Goal: Transaction & Acquisition: Purchase product/service

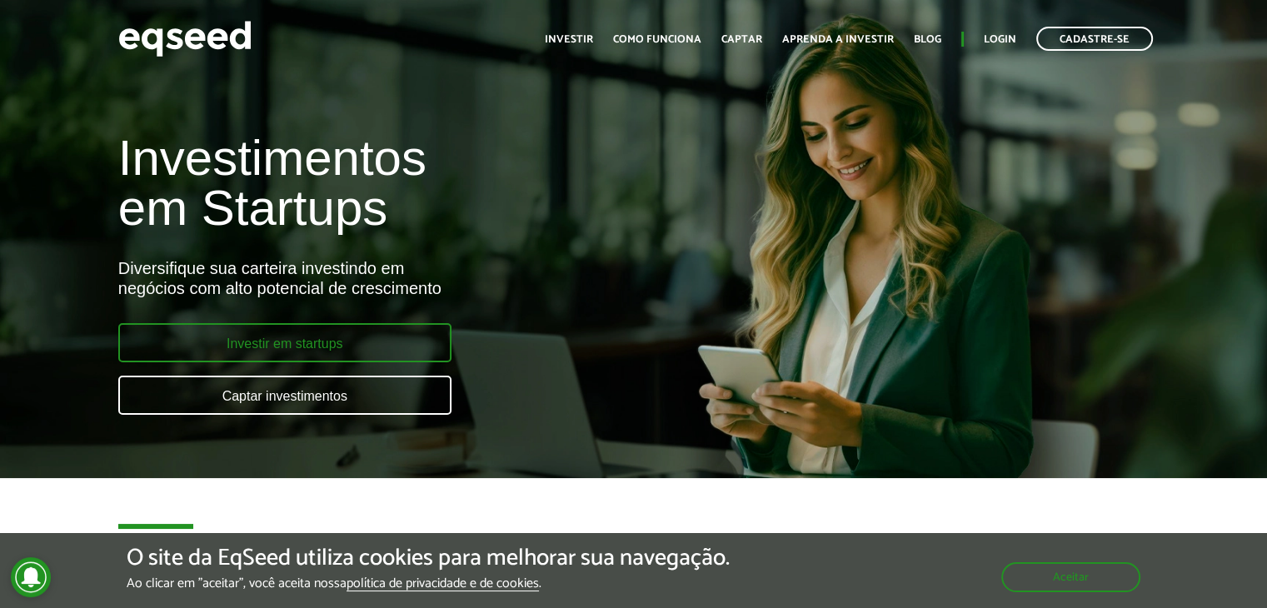
click at [383, 329] on link "Investir em startups" at bounding box center [284, 342] width 333 height 39
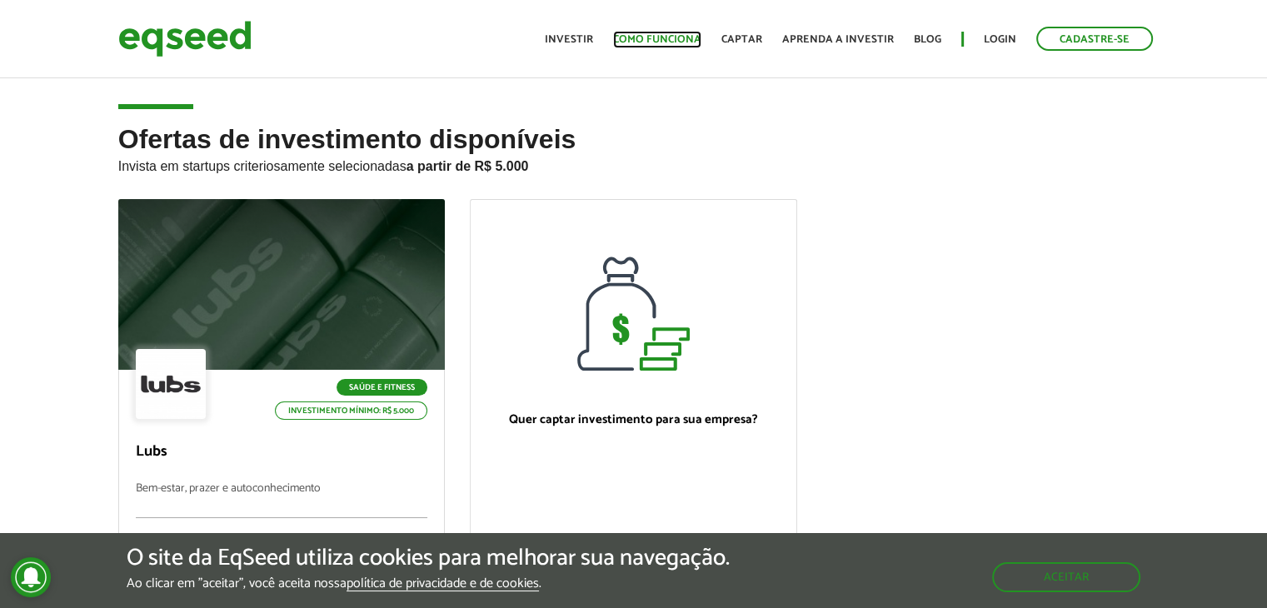
click at [680, 34] on link "Como funciona" at bounding box center [657, 39] width 88 height 11
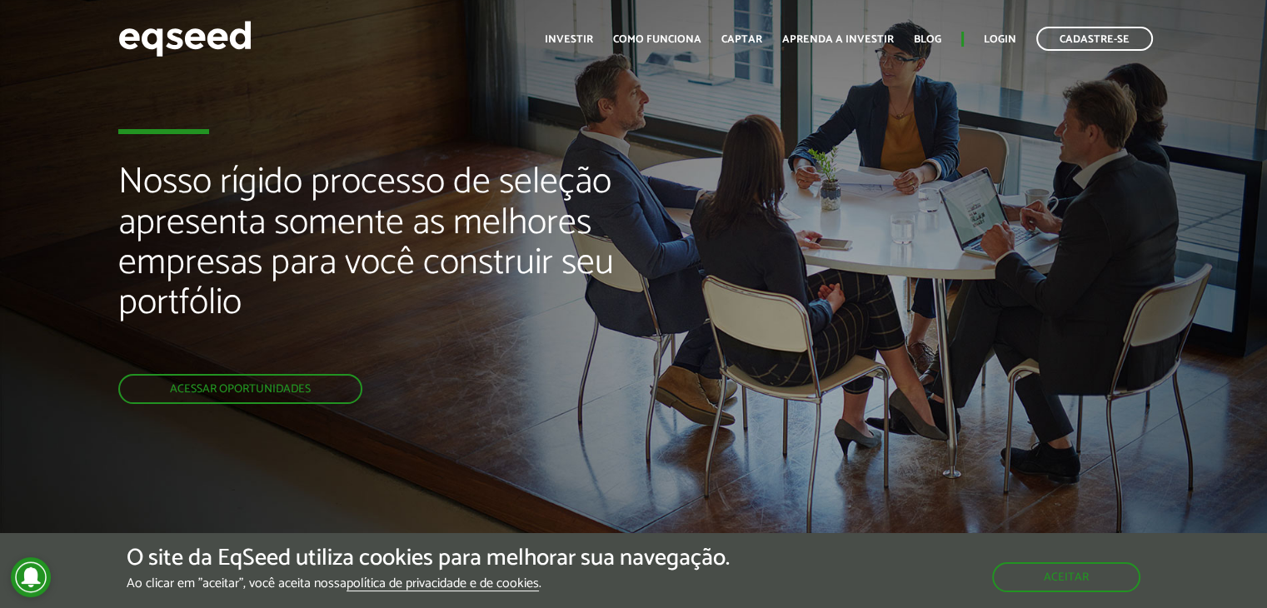
scroll to position [3, 0]
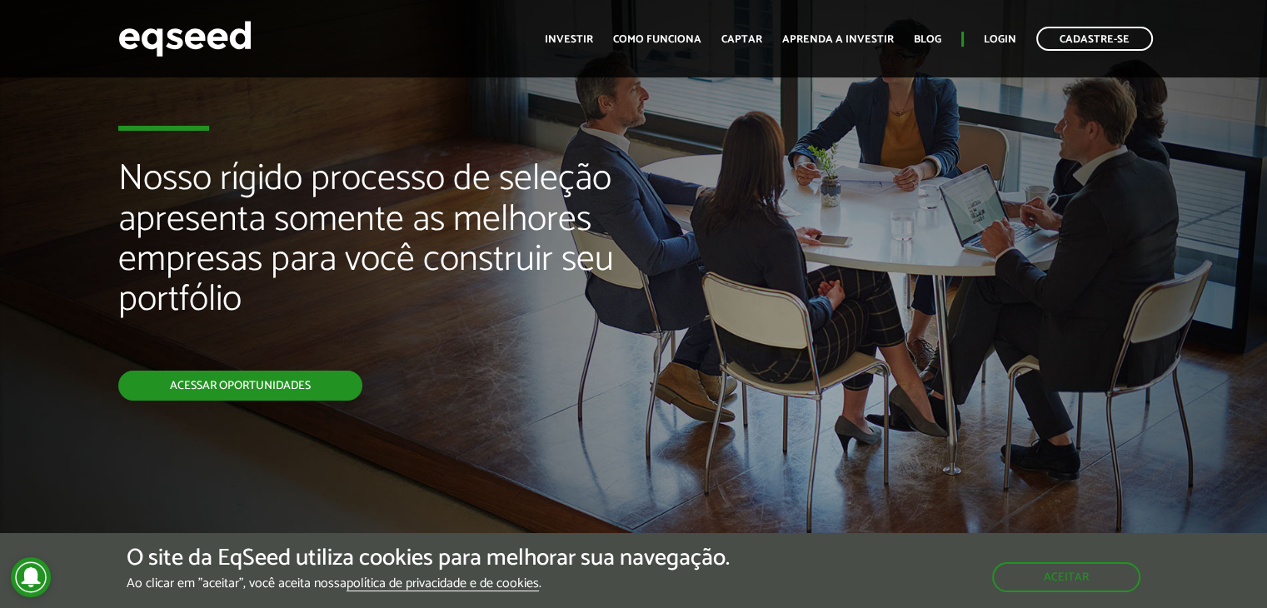
click at [237, 398] on link "Acessar oportunidades" at bounding box center [240, 386] width 244 height 30
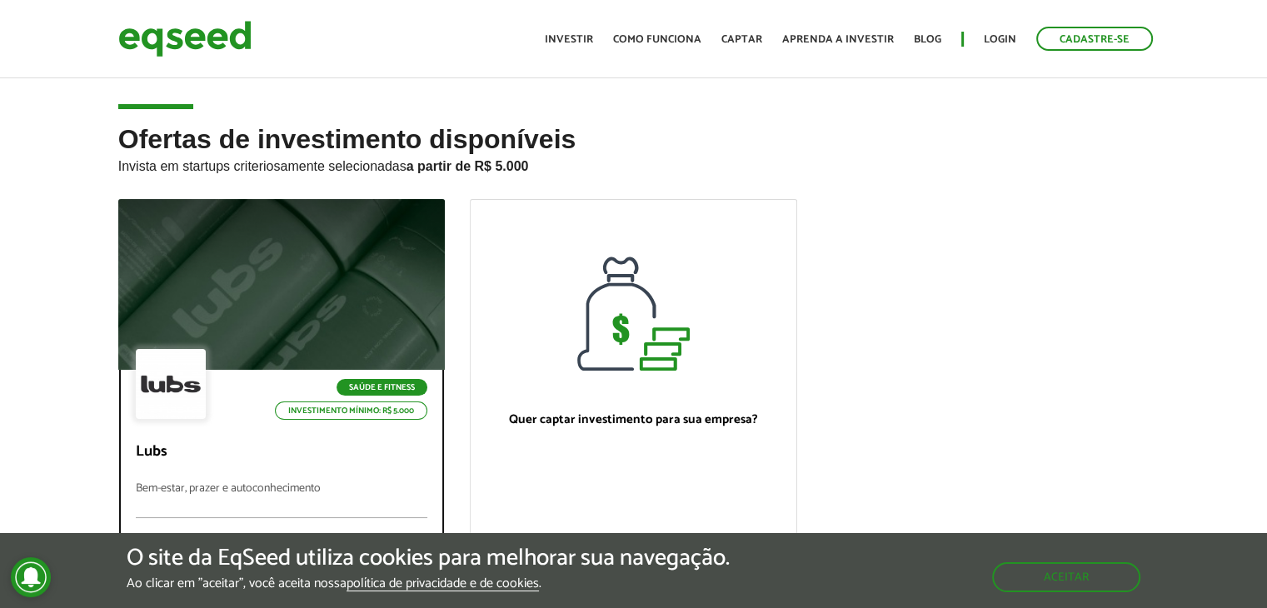
click at [237, 398] on div "Saúde e Fitness Investimento mínimo: R$ 5.000" at bounding box center [282, 385] width 292 height 73
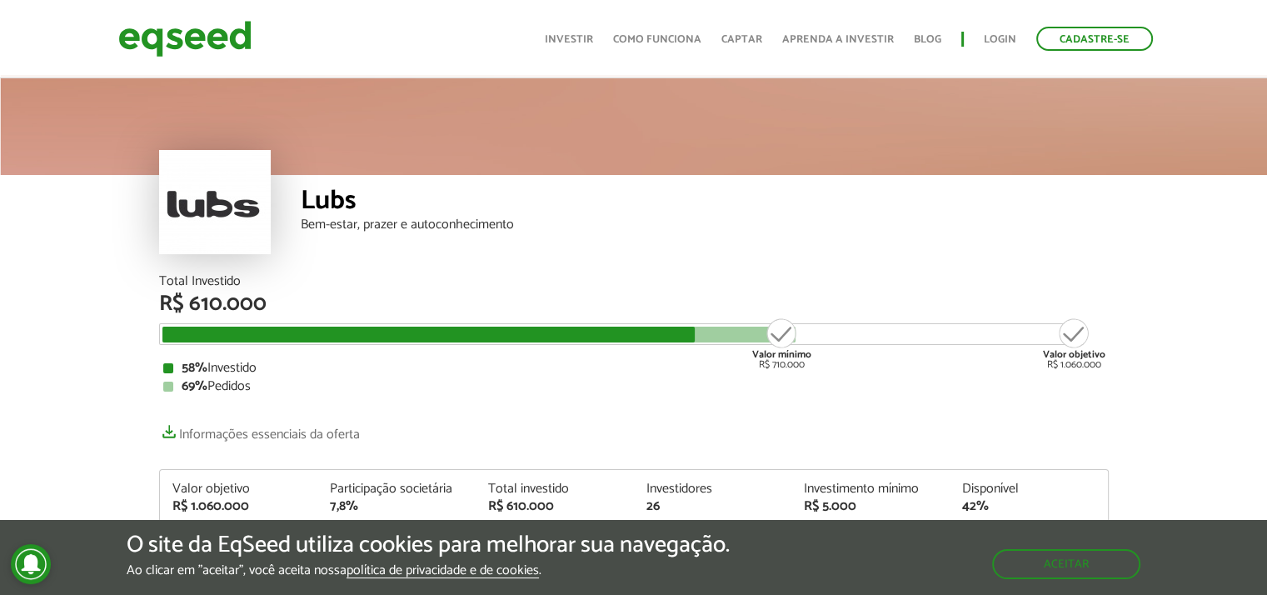
scroll to position [2036, 0]
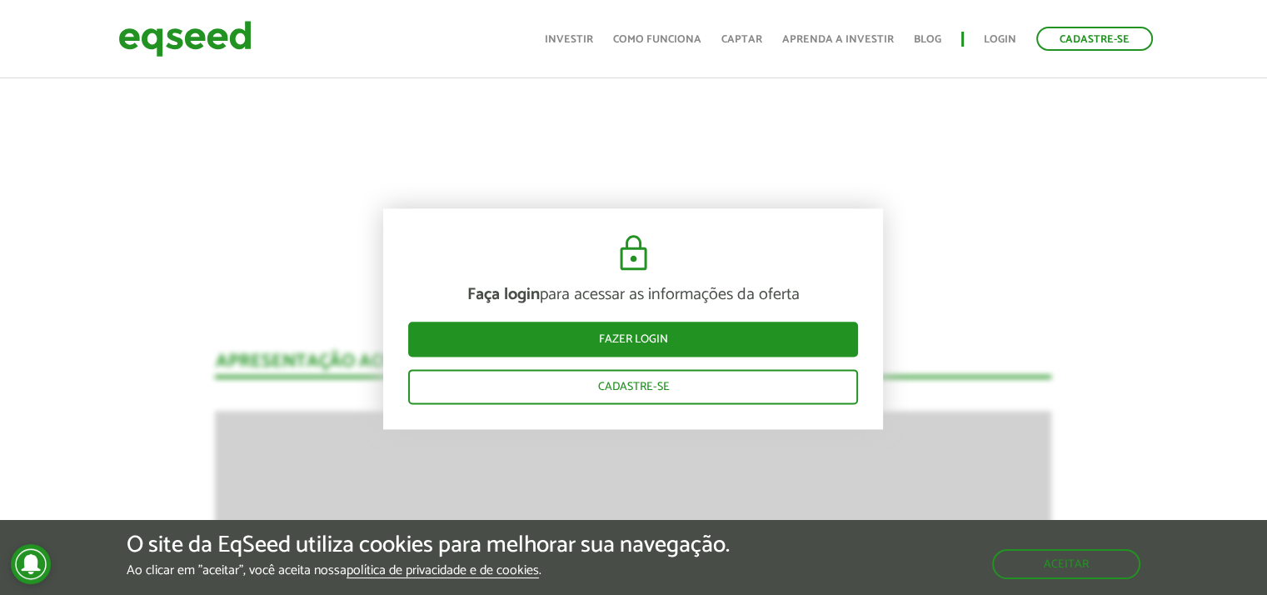
click at [416, 242] on div "Faça login para acessar as informações da oferta Fazer login Cadastre-se" at bounding box center [633, 318] width 500 height 221
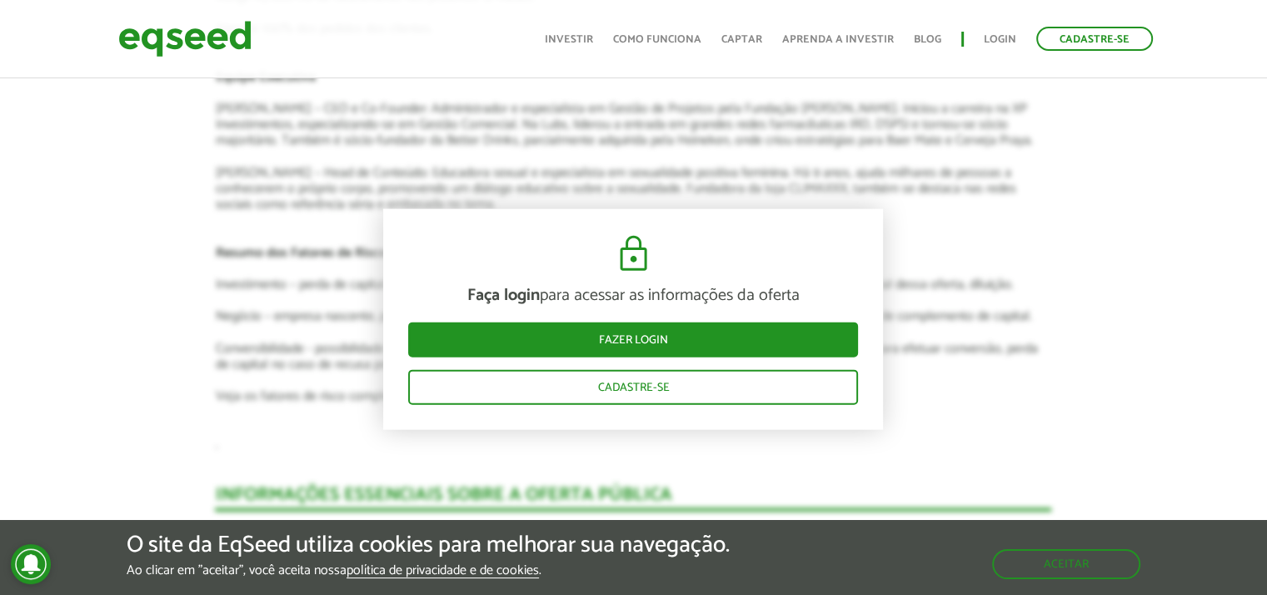
scroll to position [3798, 0]
